Goal: Information Seeking & Learning: Learn about a topic

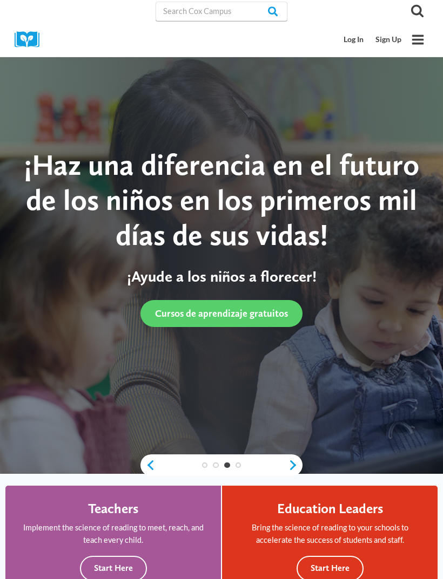
click at [360, 37] on link "Log In" at bounding box center [354, 40] width 32 height 20
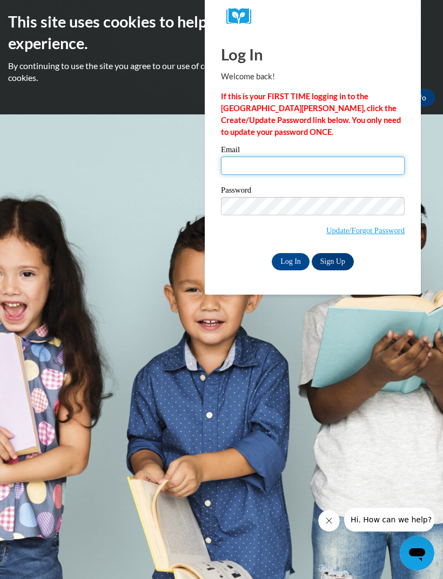
type input "tyasia.washington@langston.edu"
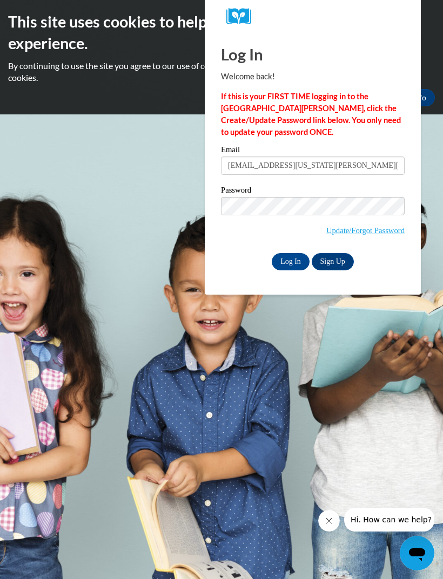
click at [290, 261] on input "Log In" at bounding box center [291, 261] width 38 height 17
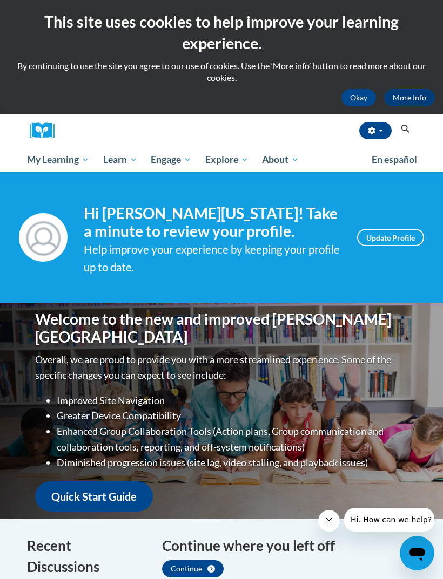
click at [0, 0] on span "My Course Progress" at bounding box center [0, 0] width 0 height 0
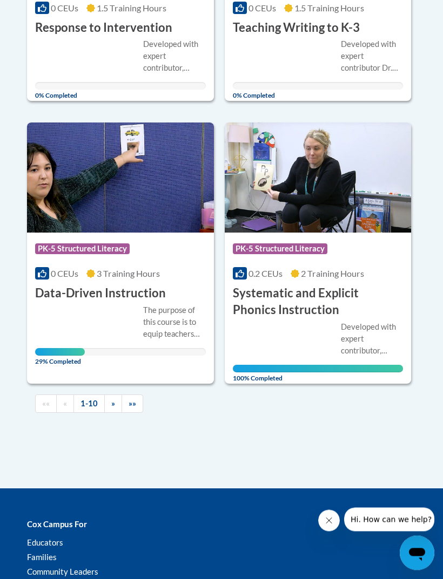
scroll to position [1341, 0]
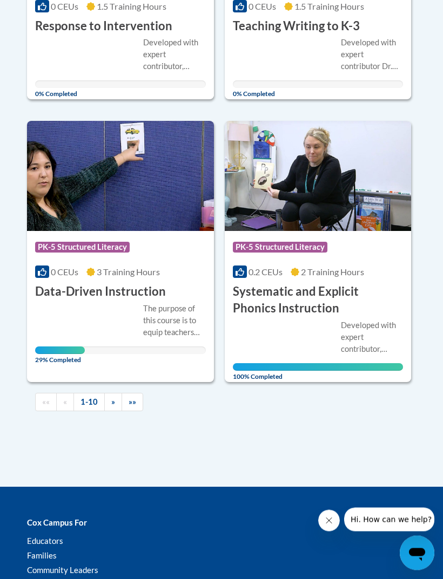
click at [124, 290] on h3 "Data-Driven Instruction" at bounding box center [100, 292] width 131 height 17
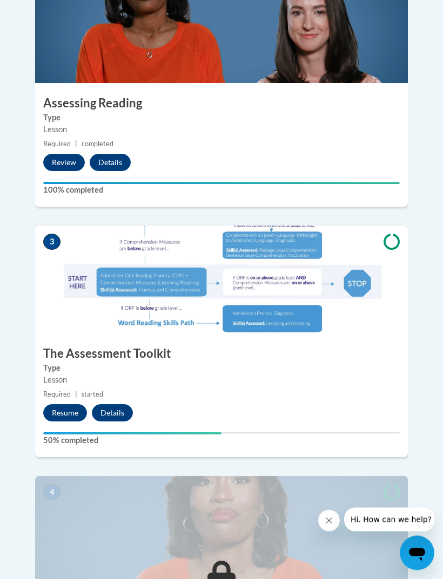
click at [63, 405] on button "Resume" at bounding box center [65, 413] width 44 height 17
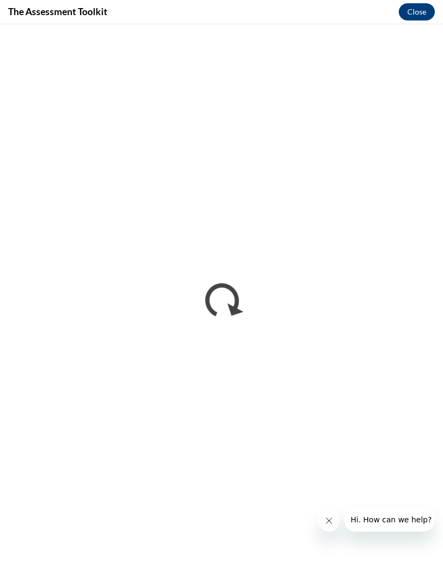
scroll to position [782, 0]
